Goal: Download file/media

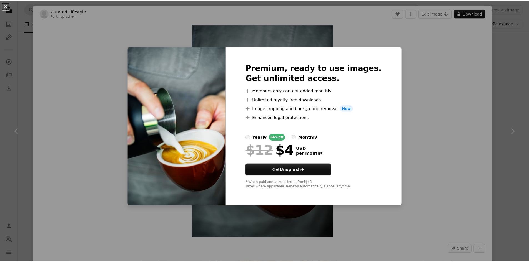
scroll to position [3382, 0]
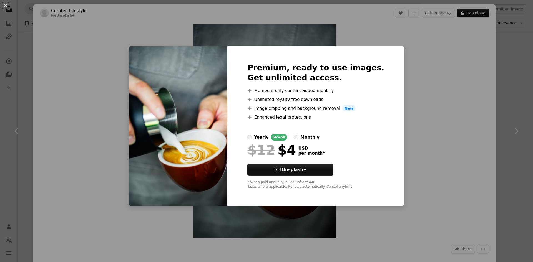
click at [427, 105] on div "An X shape Premium, ready to use images. Get unlimited access. A plus sign Memb…" at bounding box center [266, 131] width 533 height 262
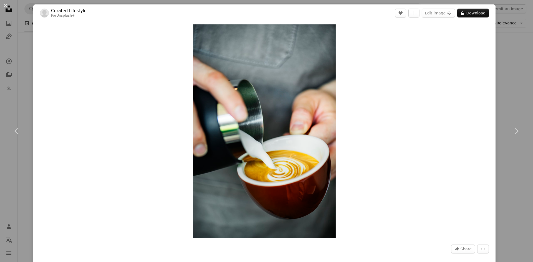
click at [509, 75] on div "An X shape Chevron left Chevron right Curated Lifestyle For Unsplash+ A heart A…" at bounding box center [266, 131] width 533 height 262
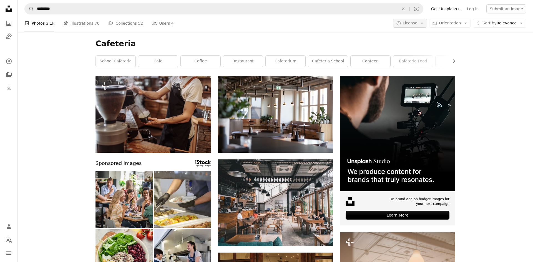
click at [420, 22] on icon "Arrow down" at bounding box center [421, 23] width 5 height 5
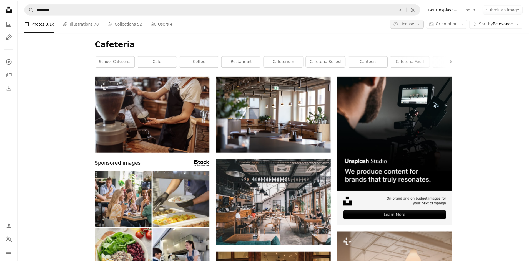
scroll to position [3299, 0]
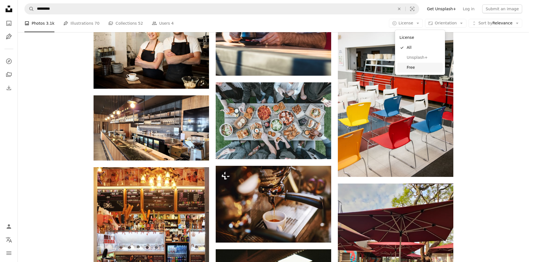
click at [413, 68] on span "Free" at bounding box center [424, 68] width 34 height 6
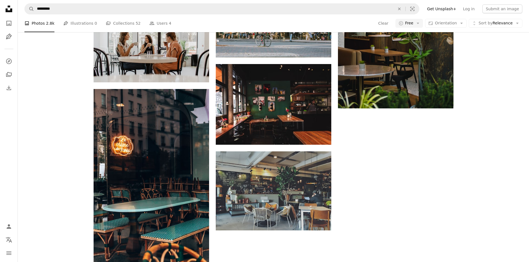
scroll to position [888, 0]
